Goal: Task Accomplishment & Management: Complete application form

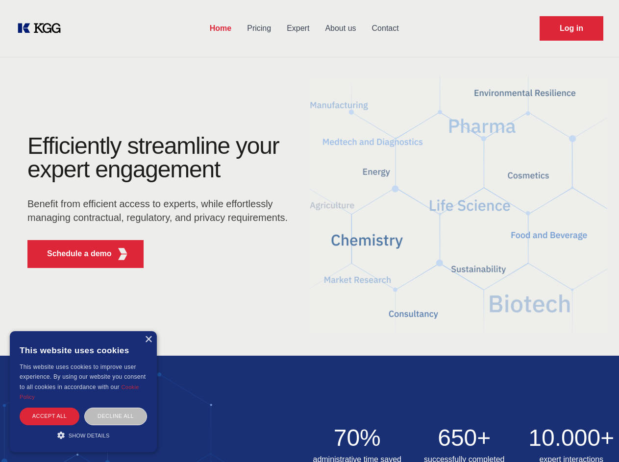
click at [309, 231] on div "Efficiently streamline your expert engagement Benefit from efficient access to …" at bounding box center [161, 205] width 298 height 142
click at [73, 254] on p "Schedule a demo" at bounding box center [79, 254] width 65 height 12
click at [148, 340] on div "× This website uses cookies This website uses cookies to improve user experienc…" at bounding box center [83, 391] width 147 height 121
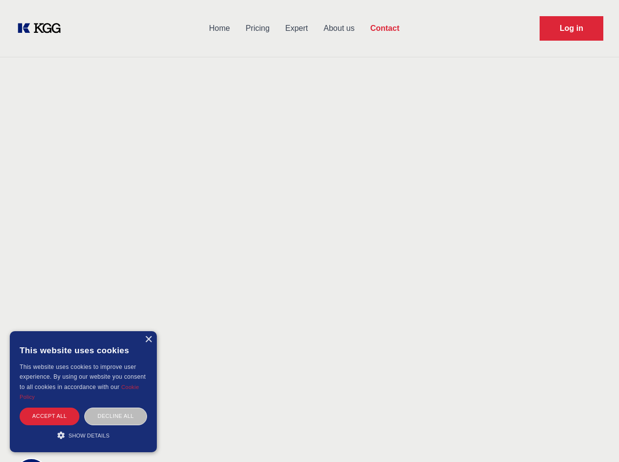
click at [49, 416] on div "Accept all" at bounding box center [50, 416] width 60 height 17
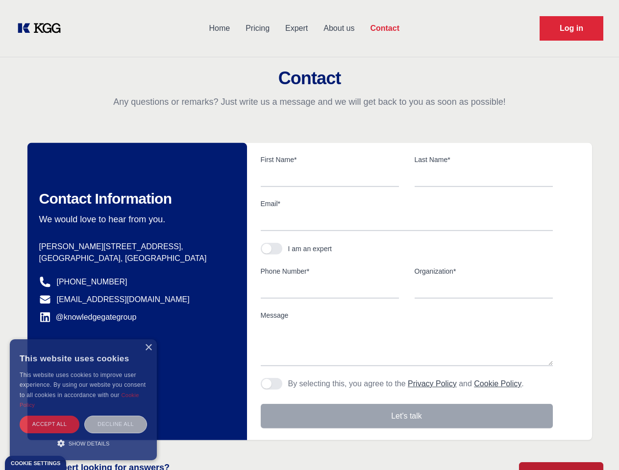
click at [116, 416] on div "Decline all" at bounding box center [115, 424] width 63 height 17
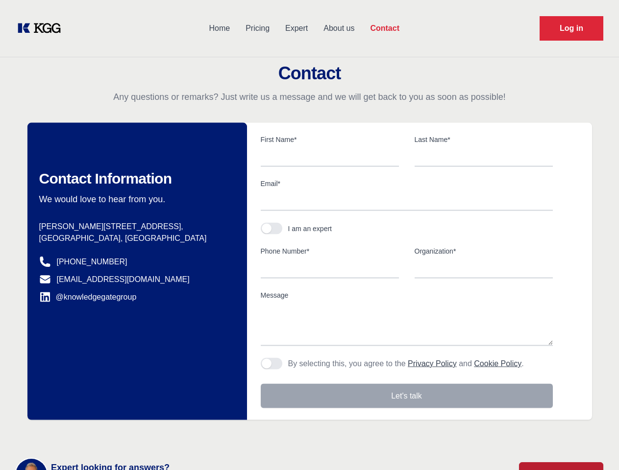
click at [83, 435] on main "Contact Any questions or remarks? Just write us a message and we will get back …" at bounding box center [309, 255] width 619 height 510
